Goal: Use online tool/utility: Use online tool/utility

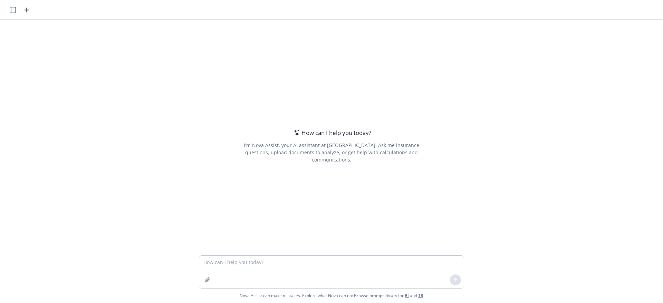
click at [200, 260] on textarea at bounding box center [331, 272] width 264 height 32
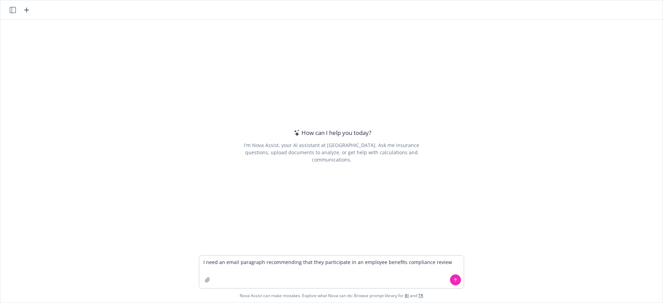
type textarea "I need an email paragraph recommending that they participate in an employee ben…"
click at [451, 283] on button at bounding box center [455, 280] width 11 height 11
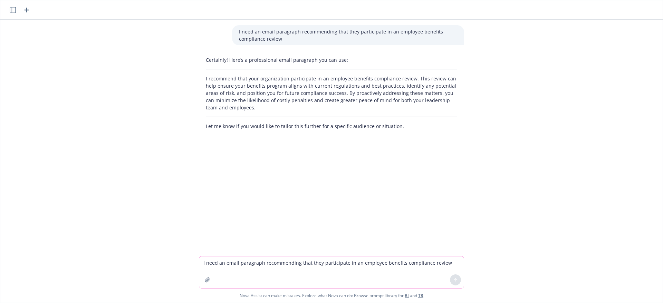
click at [201, 265] on textarea "I need an email paragraph recommending that they participate in an employee ben…" at bounding box center [331, 273] width 264 height 32
type textarea "I need a paragraph on reminding a client to conduct nondiscrimination testing o…"
click at [455, 283] on button at bounding box center [455, 280] width 11 height 11
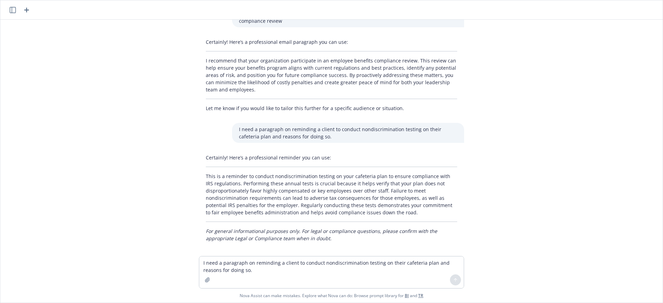
scroll to position [23, 0]
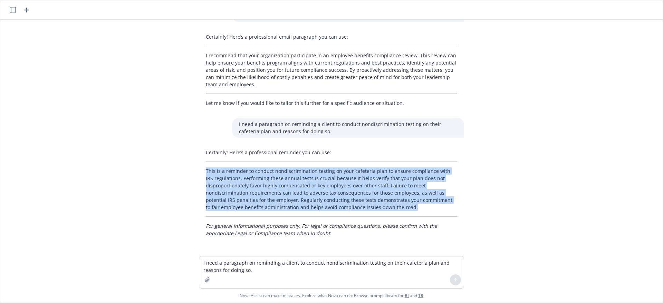
drag, startPoint x: 197, startPoint y: 169, endPoint x: 406, endPoint y: 213, distance: 213.5
click at [406, 213] on div "Certainly! Here’s a professional reminder you can use: This is a reminder to co…" at bounding box center [331, 193] width 265 height 94
copy p "This is a reminder to conduct nondiscrimination testing on your cafeteria plan …"
